Goal: Check status

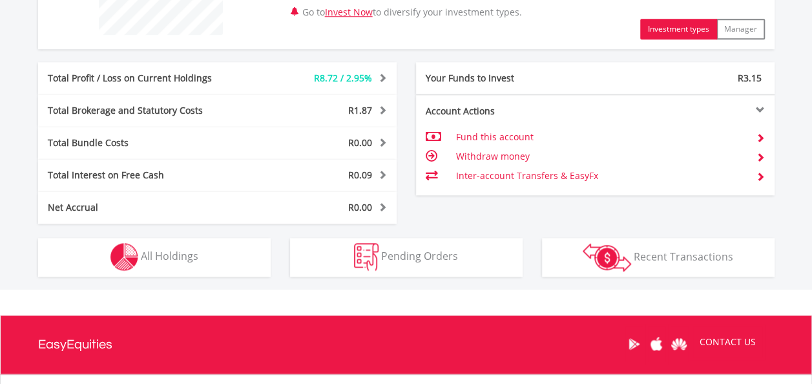
scroll to position [594, 0]
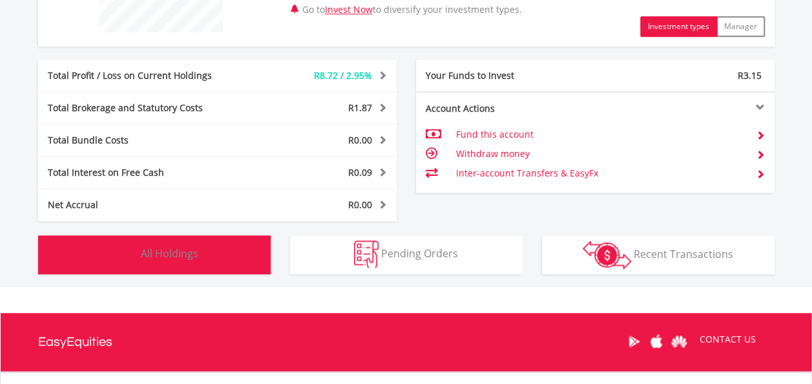
click at [178, 251] on span "All Holdings" at bounding box center [170, 253] width 58 height 14
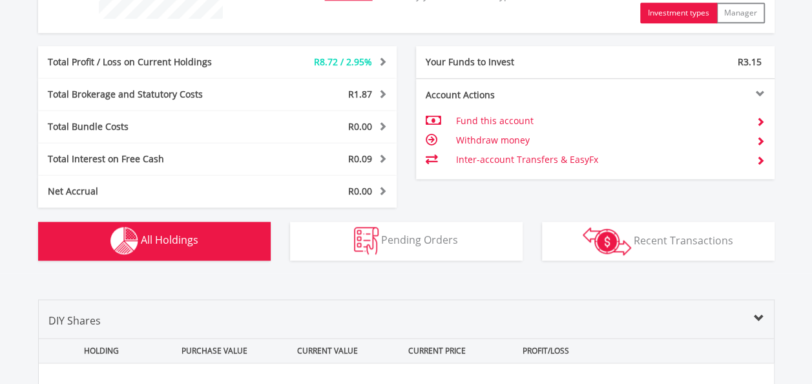
scroll to position [608, 0]
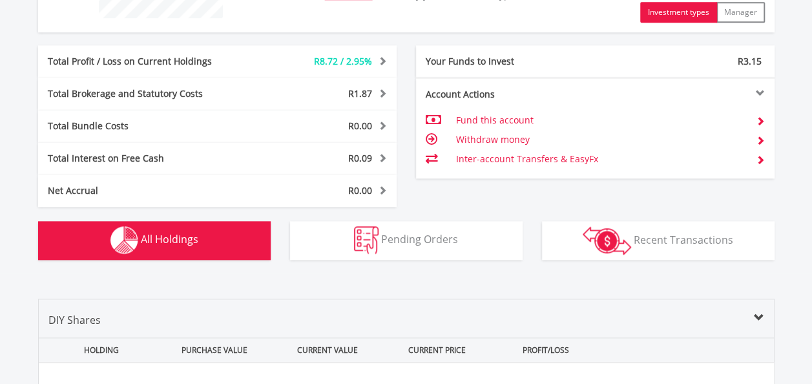
click at [155, 241] on span "All Holdings" at bounding box center [170, 239] width 58 height 14
click at [186, 235] on span "All Holdings" at bounding box center [170, 239] width 58 height 14
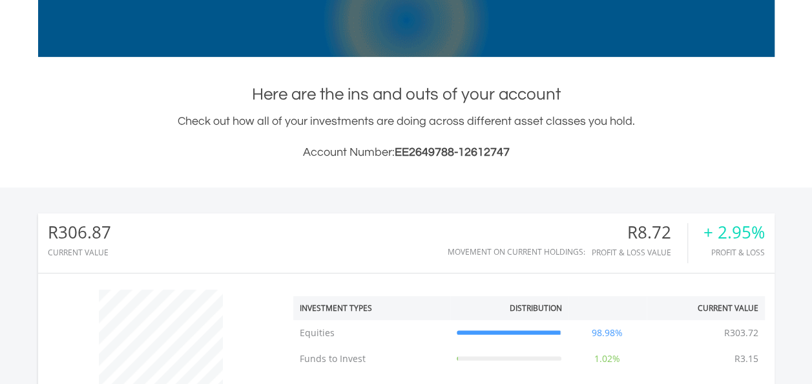
scroll to position [0, 0]
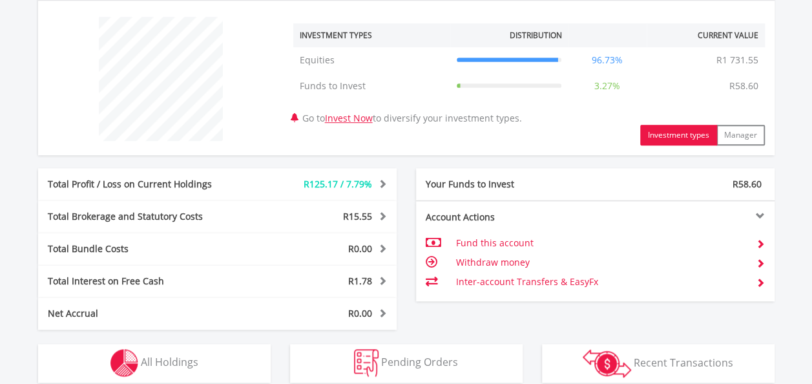
scroll to position [532, 0]
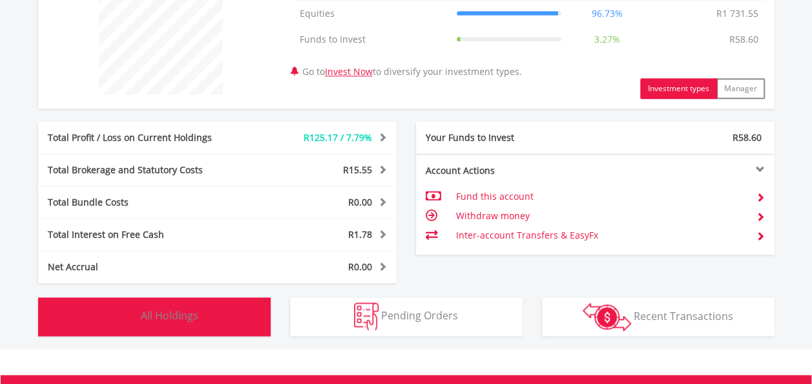
click at [187, 313] on span "All Holdings" at bounding box center [170, 315] width 58 height 14
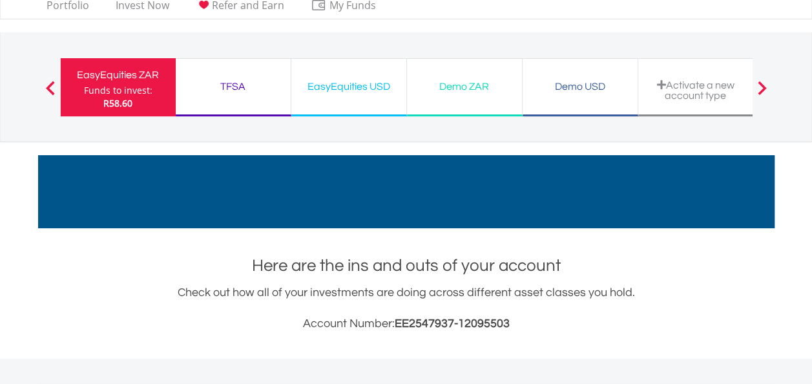
scroll to position [0, 0]
